Goal: Check status

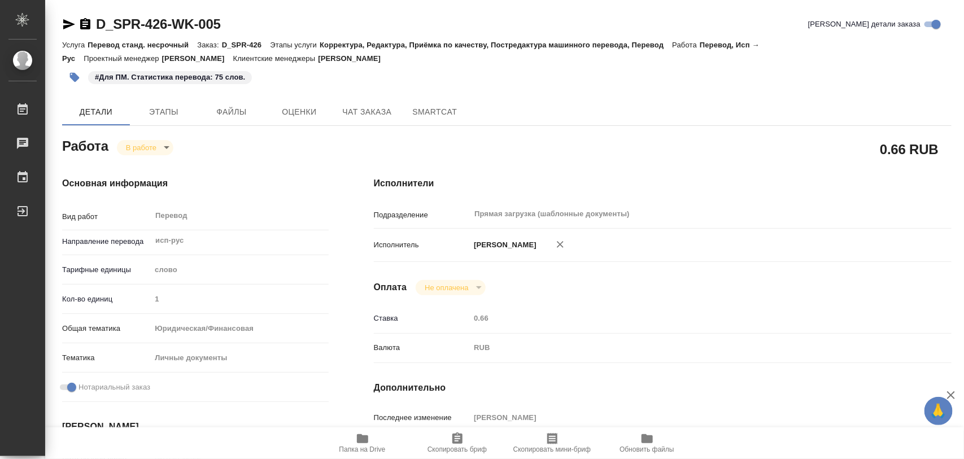
click at [165, 148] on body "🙏 .cls-1 fill:#fff; AWATERA Iglakov Maksim Работы 0 Чаты График Выйти D_SPR-426…" at bounding box center [482, 229] width 964 height 459
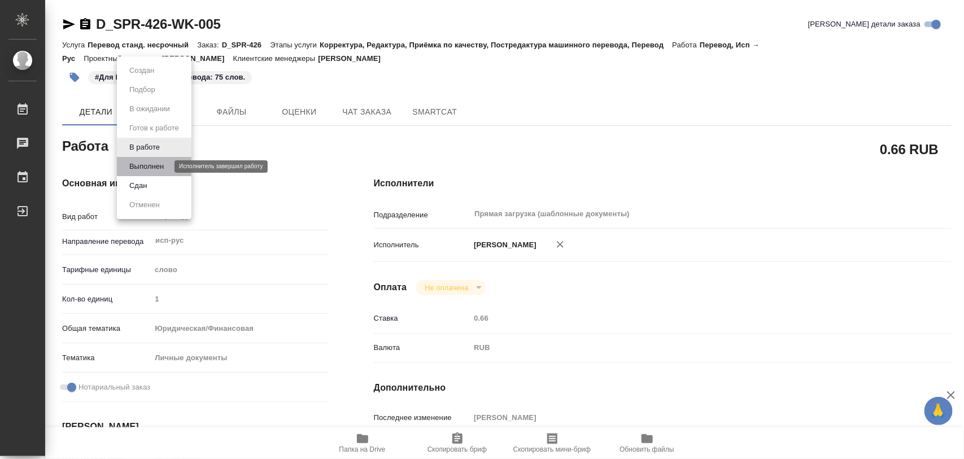
click at [165, 167] on button "Выполнен" at bounding box center [146, 166] width 41 height 12
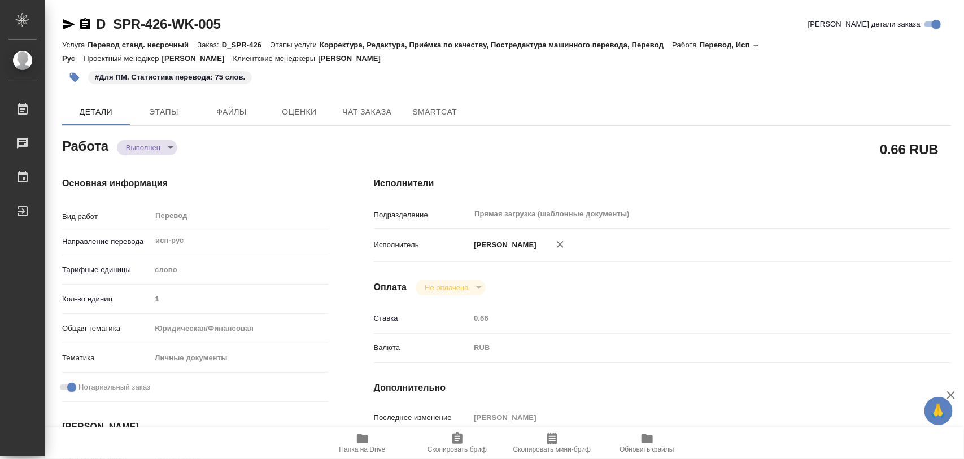
type textarea "x"
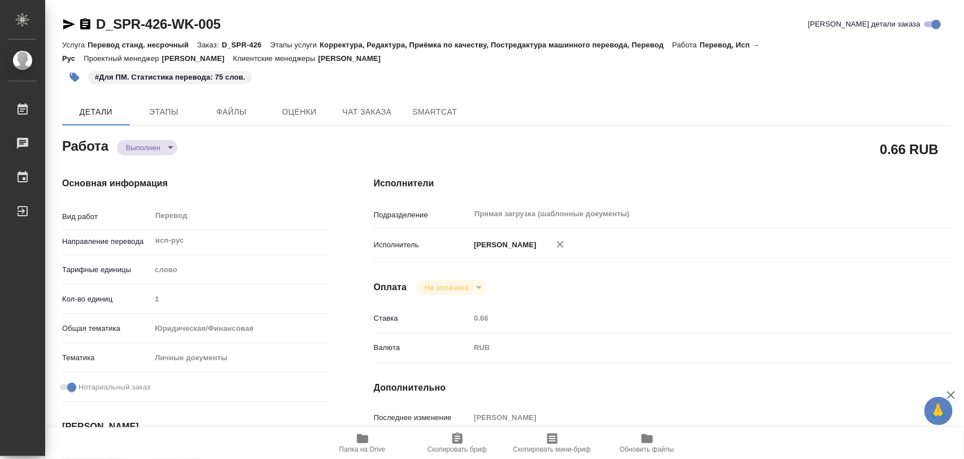
type textarea "x"
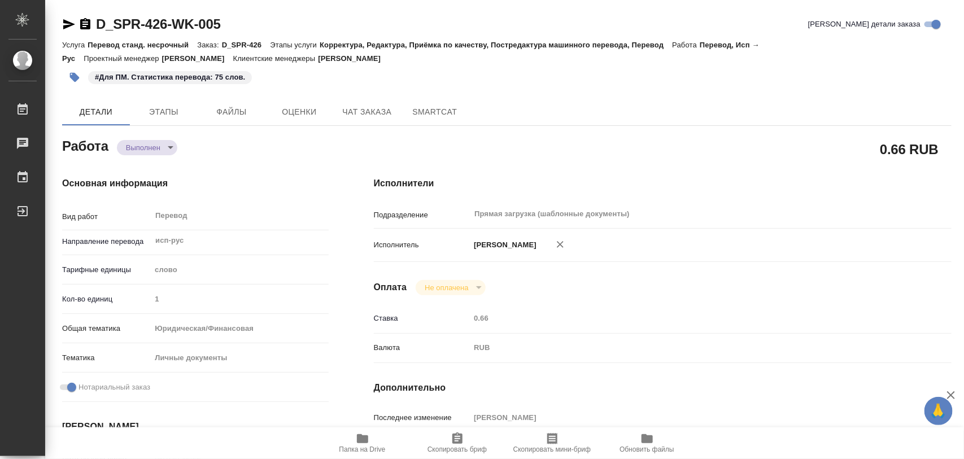
type textarea "x"
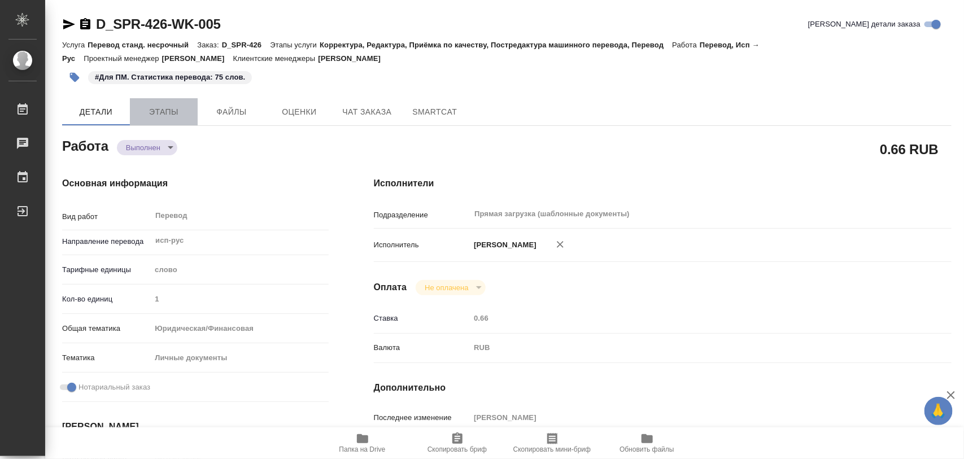
click at [177, 108] on span "Этапы" at bounding box center [164, 112] width 54 height 14
